Goal: Task Accomplishment & Management: Manage account settings

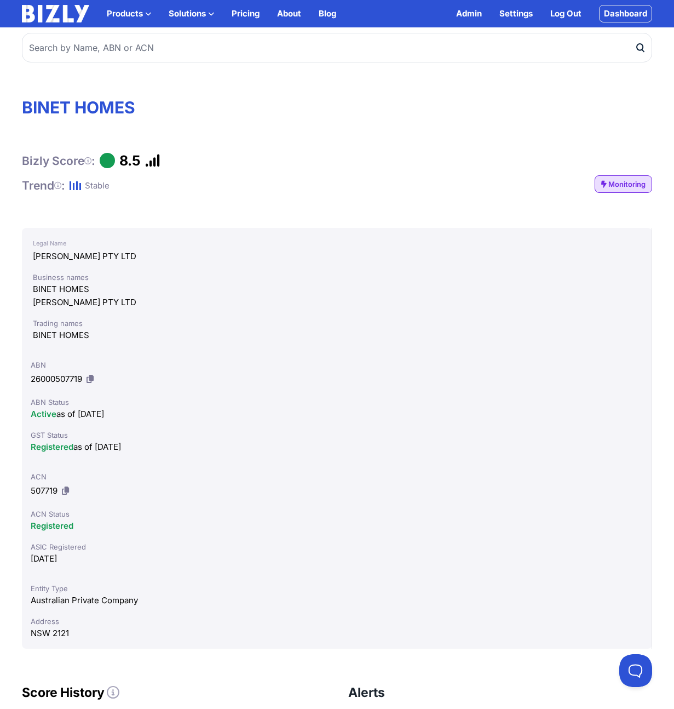
click at [581, 12] on div "Admin Settings Log Out Dashboard" at bounding box center [554, 14] width 196 height 18
click at [571, 15] on link "Log Out" at bounding box center [566, 13] width 31 height 13
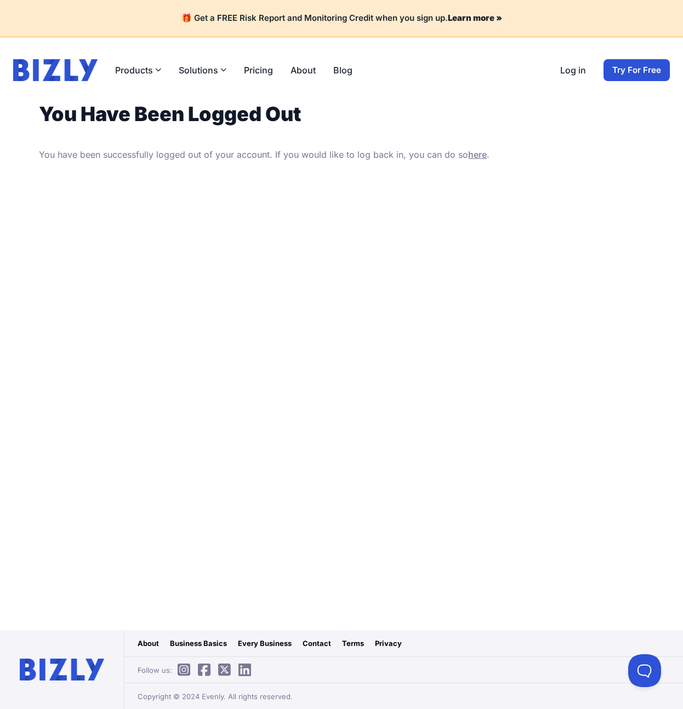
click at [564, 72] on link "Log in" at bounding box center [573, 70] width 26 height 13
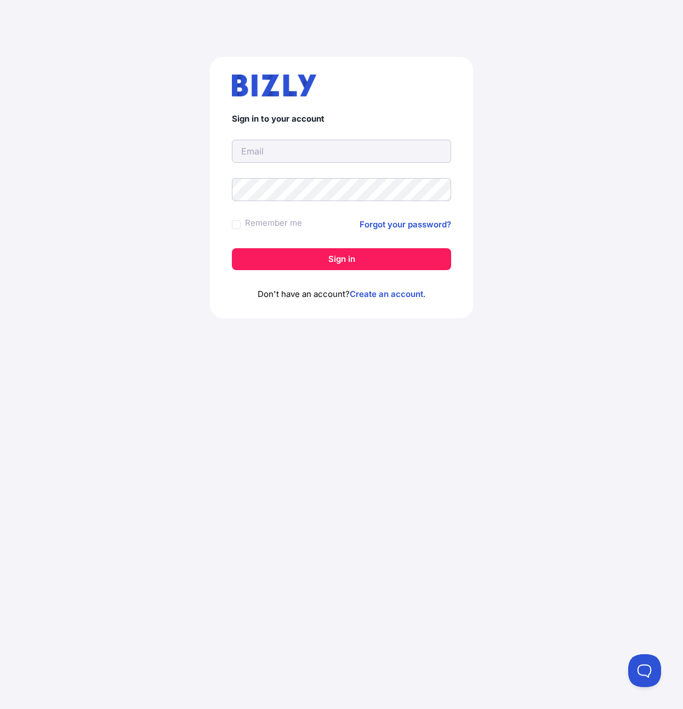
type input "[PERSON_NAME][EMAIL_ADDRESS][PERSON_NAME][DOMAIN_NAME]"
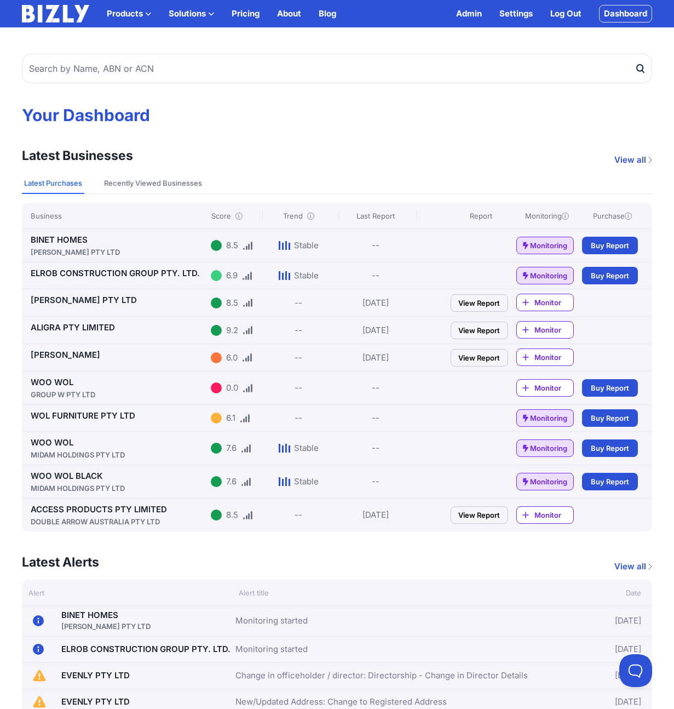
click at [140, 254] on div "[PERSON_NAME] PTY LTD" at bounding box center [119, 252] width 176 height 11
